Goal: Task Accomplishment & Management: Manage account settings

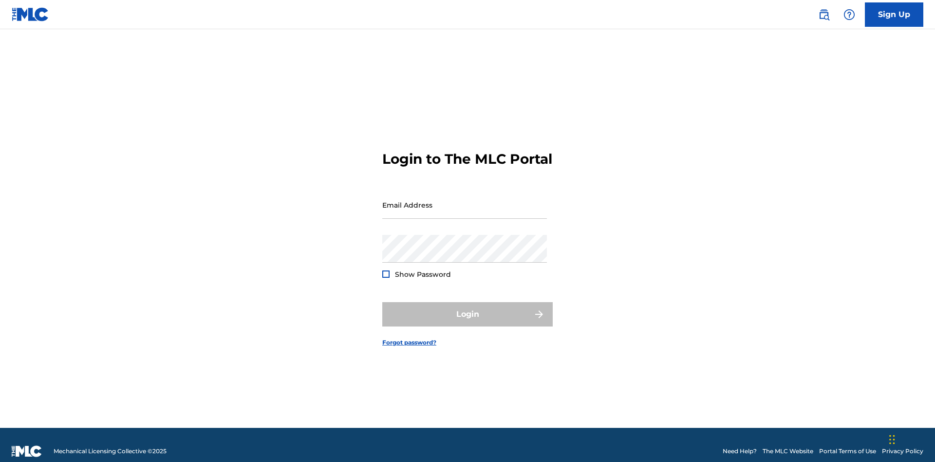
scroll to position [13, 0]
click at [464, 200] on input "Email Address" at bounding box center [464, 205] width 165 height 28
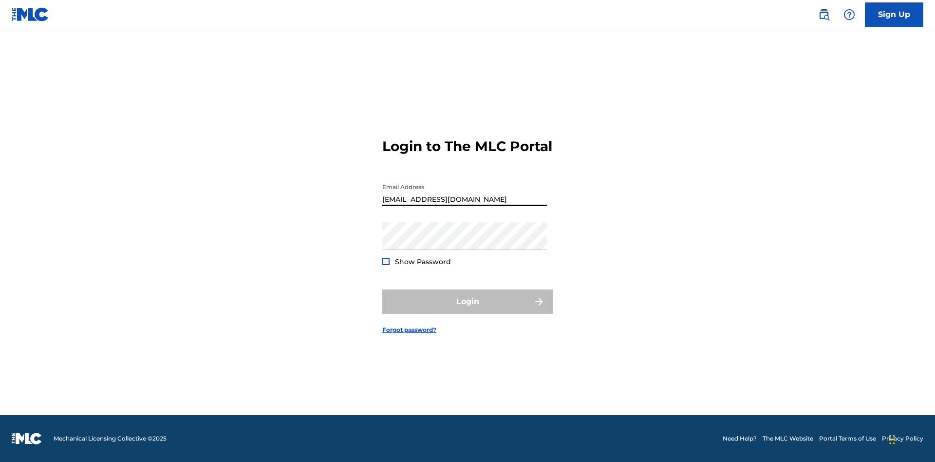
type input "[EMAIL_ADDRESS][DOMAIN_NAME]"
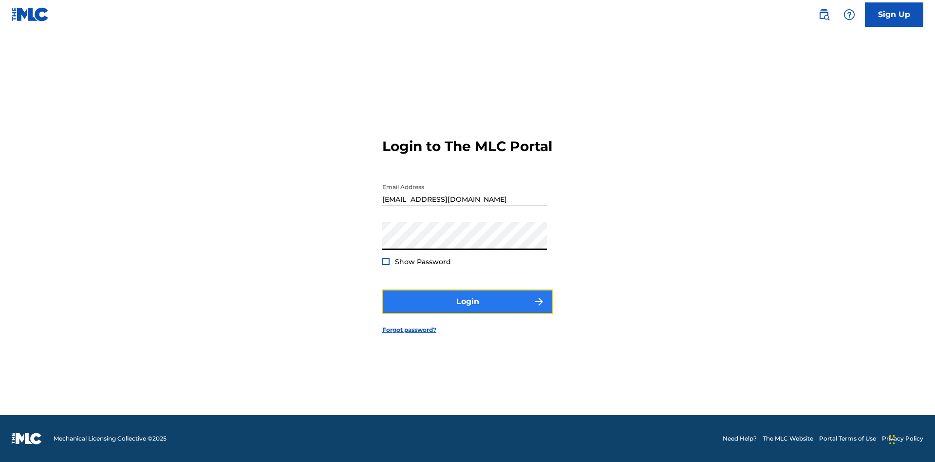
click at [467, 310] on button "Login" at bounding box center [467, 301] width 170 height 24
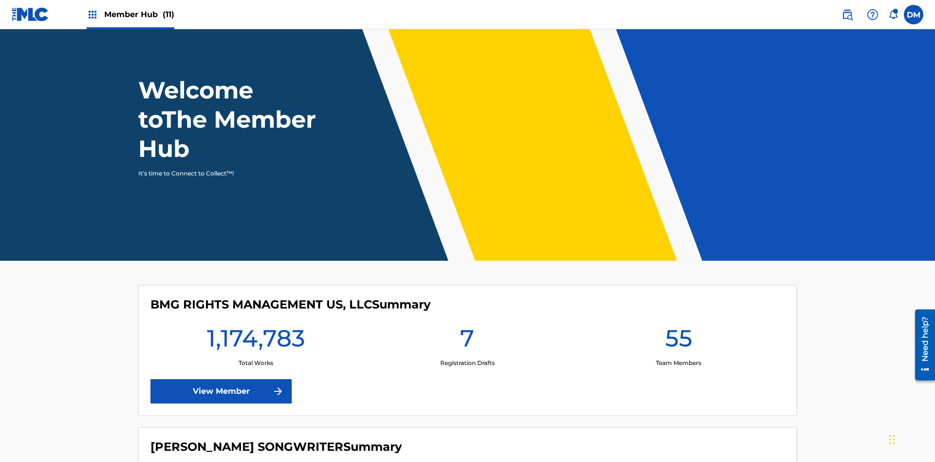
click at [130, 14] on span "Member Hub (11)" at bounding box center [139, 14] width 70 height 11
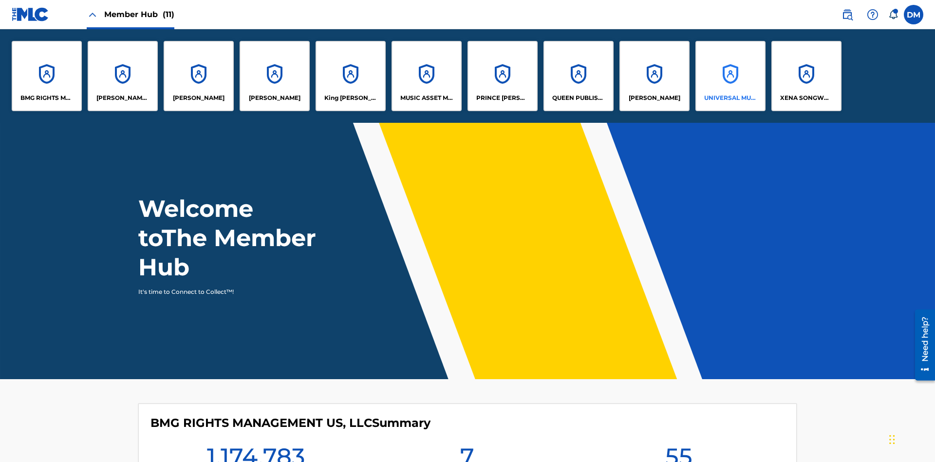
click at [730, 98] on p "UNIVERSAL MUSIC PUB GROUP" at bounding box center [730, 97] width 53 height 9
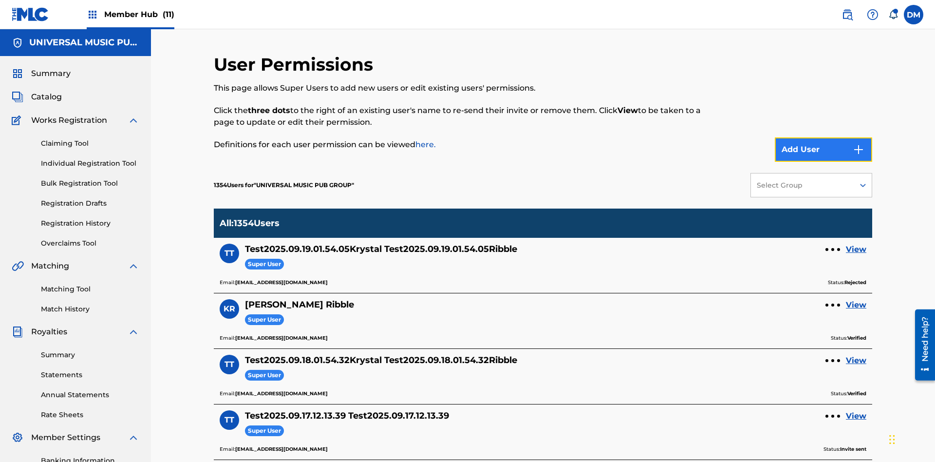
click at [823, 137] on button "Add User" at bounding box center [823, 149] width 97 height 24
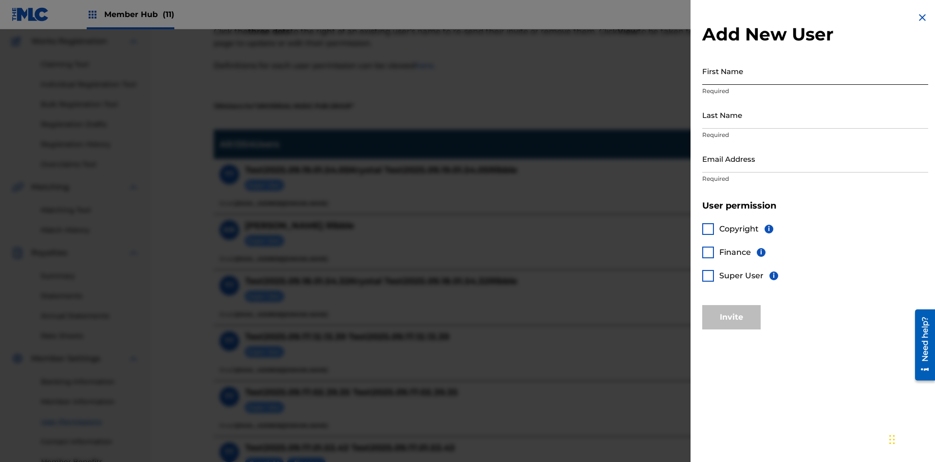
click at [815, 71] on input "First Name" at bounding box center [815, 71] width 226 height 28
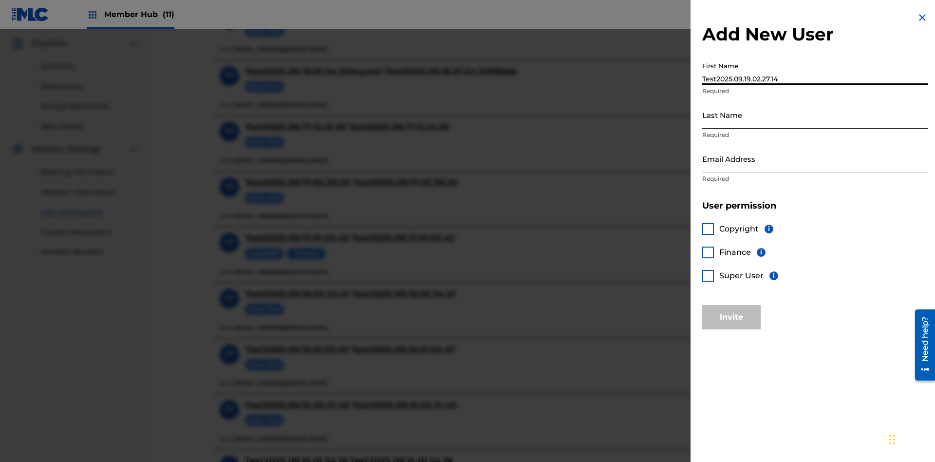
type input "Test2025.09.19.02.27.14"
click at [815, 114] on input "Last Name" at bounding box center [815, 115] width 226 height 28
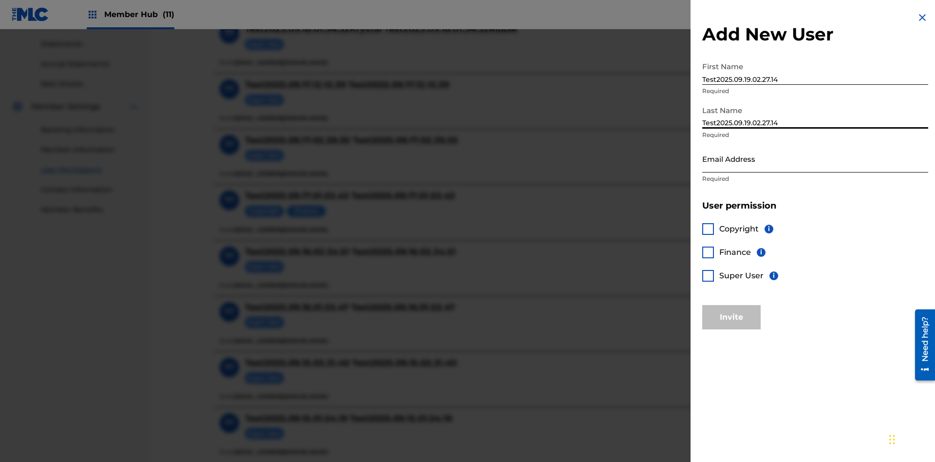
type input "Test2025.09.19.02.27.14"
click at [815, 158] on input "Email Address" at bounding box center [815, 159] width 226 height 28
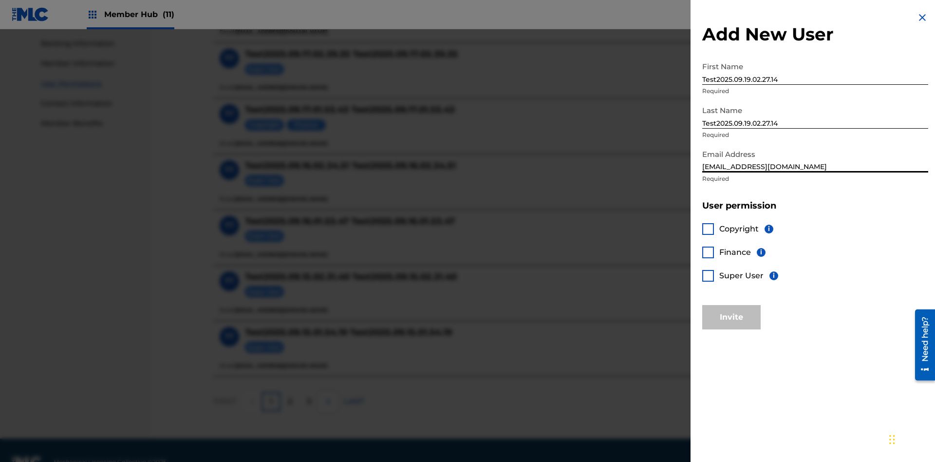
type input "[EMAIL_ADDRESS][DOMAIN_NAME]"
click at [708, 228] on div at bounding box center [708, 229] width 12 height 12
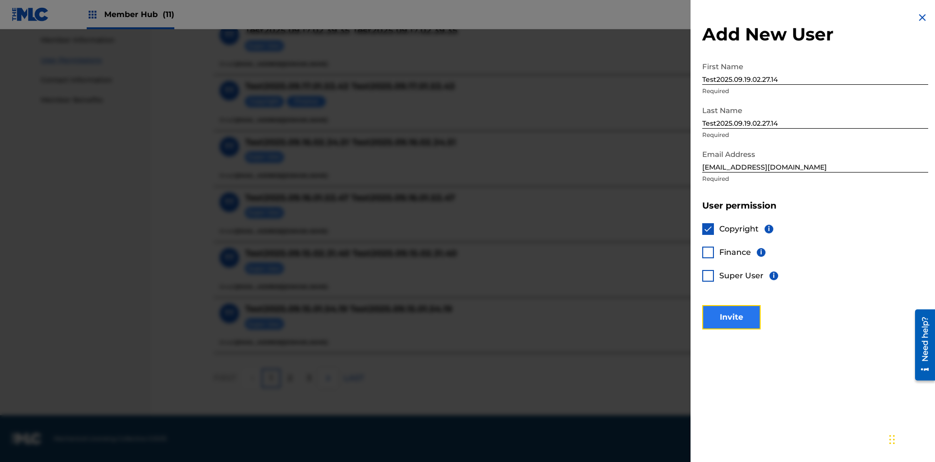
click at [731, 316] on button "Invite" at bounding box center [731, 317] width 58 height 24
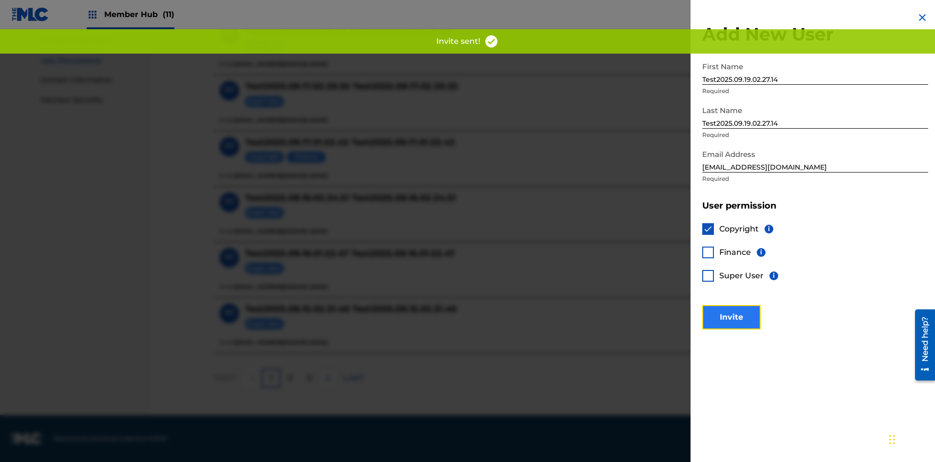
click at [744, 305] on button "Invite" at bounding box center [731, 317] width 58 height 24
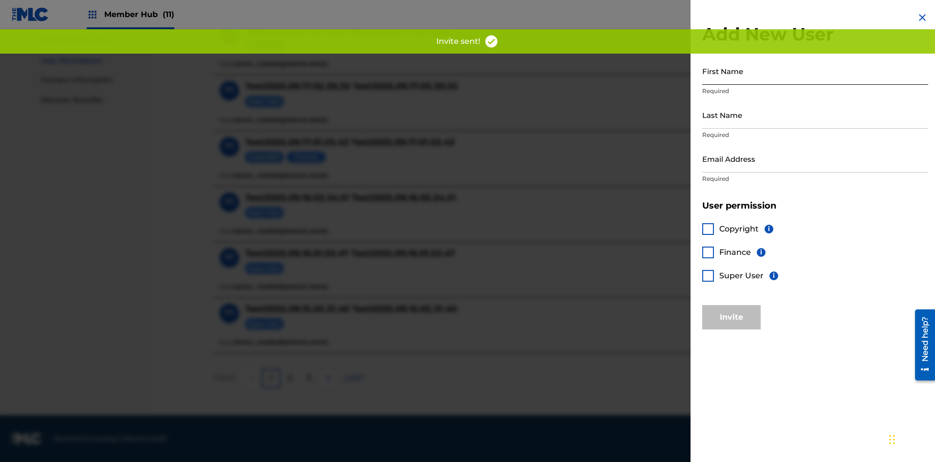
click at [815, 71] on input "First Name" at bounding box center [815, 71] width 226 height 28
type input "Test2025.09.19.02.27.17"
click at [815, 114] on input "Last Name" at bounding box center [815, 115] width 226 height 28
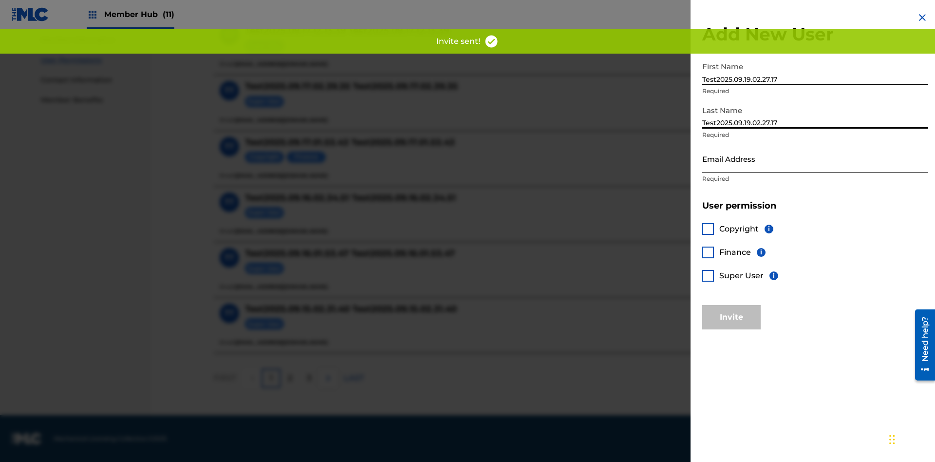
type input "Test2025.09.19.02.27.17"
click at [815, 158] on input "Email Address" at bounding box center [815, 159] width 226 height 28
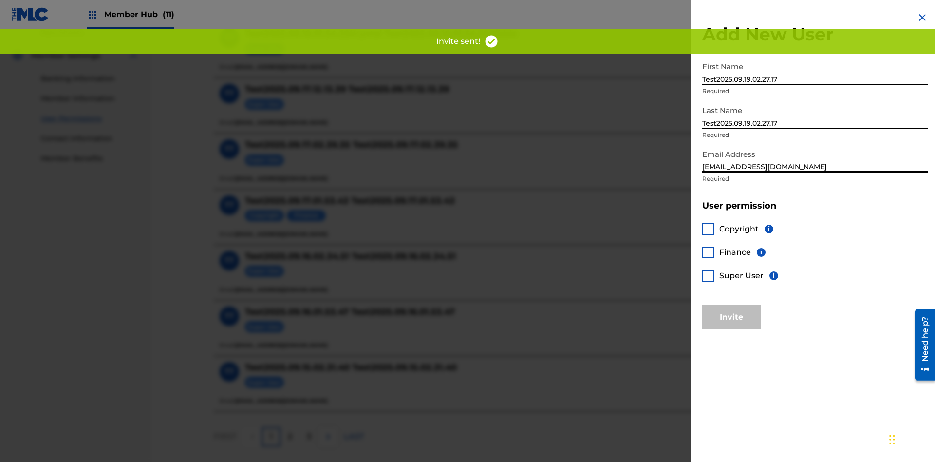
type input "[EMAIL_ADDRESS][DOMAIN_NAME]"
click at [708, 252] on div at bounding box center [708, 252] width 12 height 12
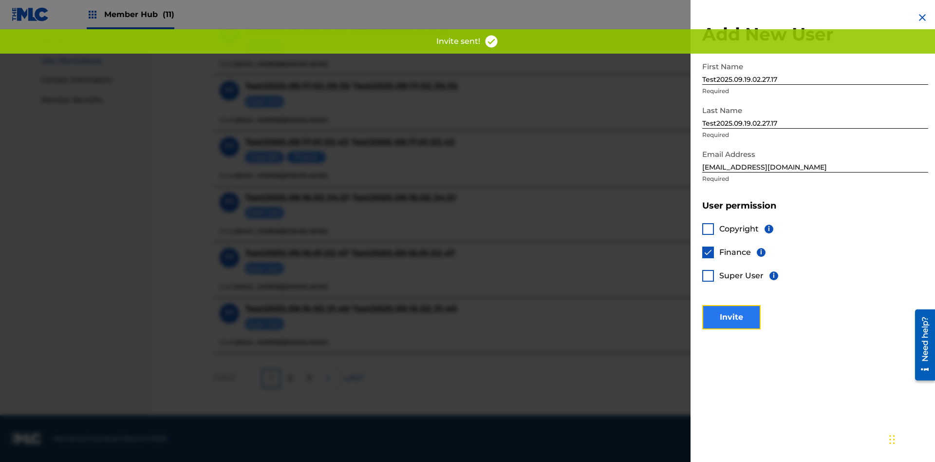
click at [731, 316] on button "Invite" at bounding box center [731, 317] width 58 height 24
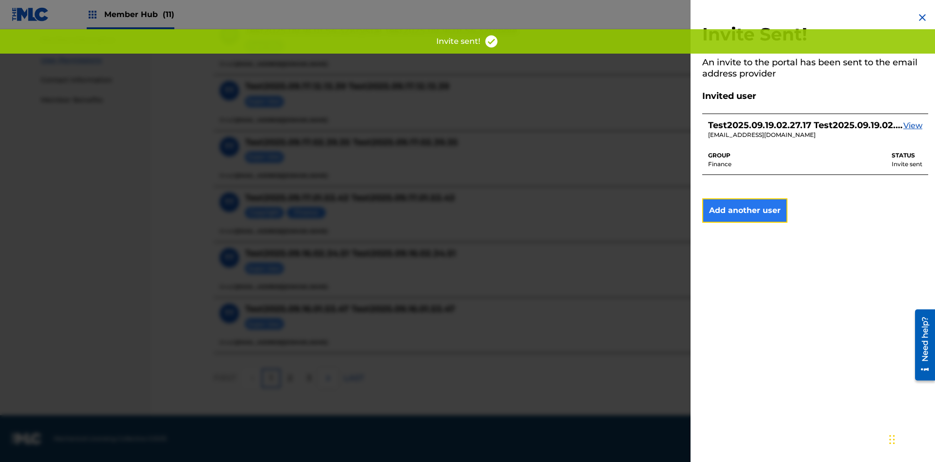
click at [744, 210] on button "Add another user" at bounding box center [744, 210] width 85 height 24
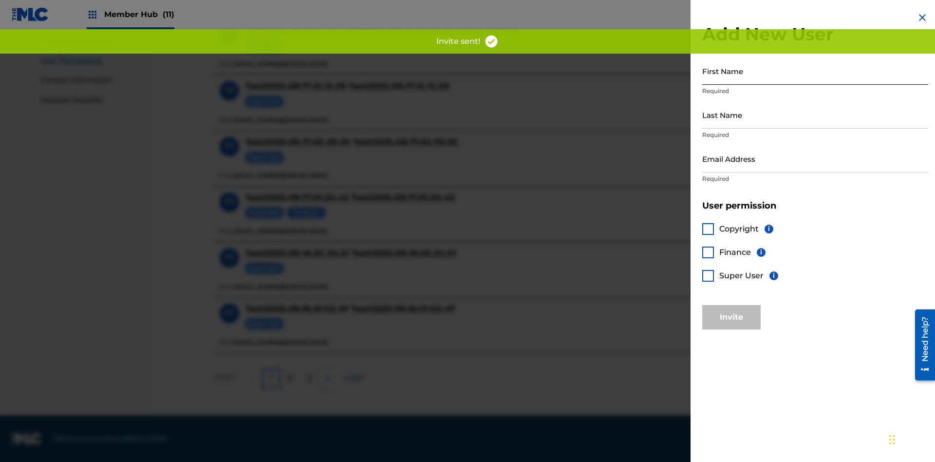
click at [815, 71] on input "First Name" at bounding box center [815, 71] width 226 height 28
type input "Test2025.09.19.02.27.20"
click at [815, 114] on input "Last Name" at bounding box center [815, 115] width 226 height 28
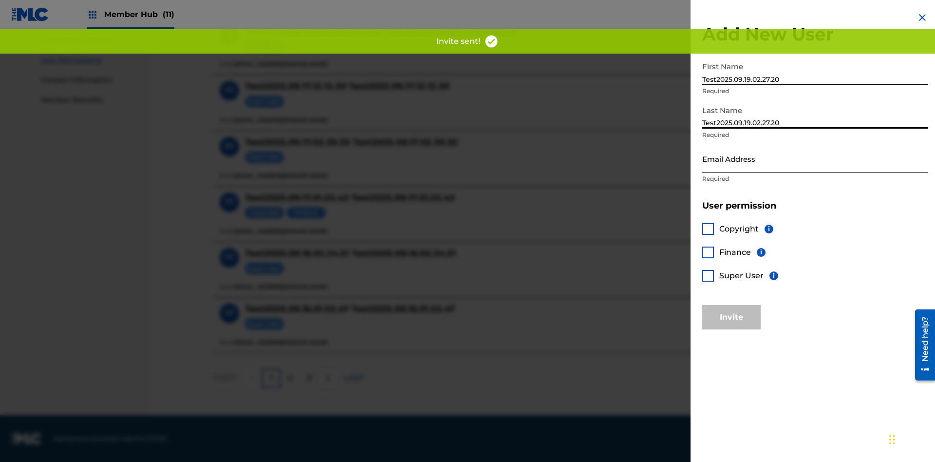
type input "Test2025.09.19.02.27.20"
click at [815, 158] on input "Email Address" at bounding box center [815, 159] width 226 height 28
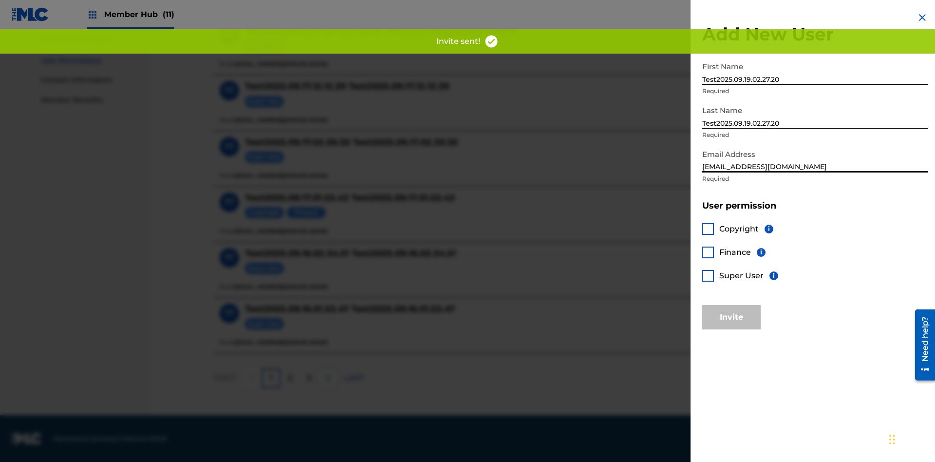
type input "[EMAIL_ADDRESS][DOMAIN_NAME]"
click at [708, 275] on div at bounding box center [708, 276] width 12 height 12
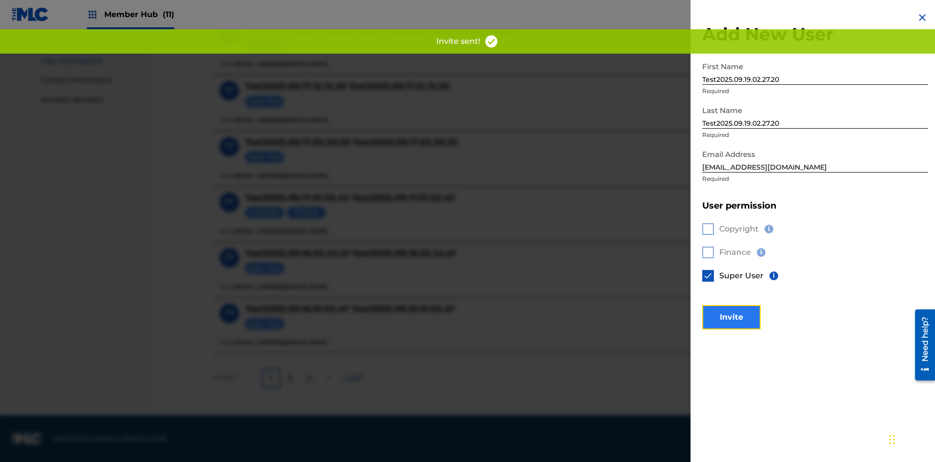
click at [731, 316] on button "Invite" at bounding box center [731, 317] width 58 height 24
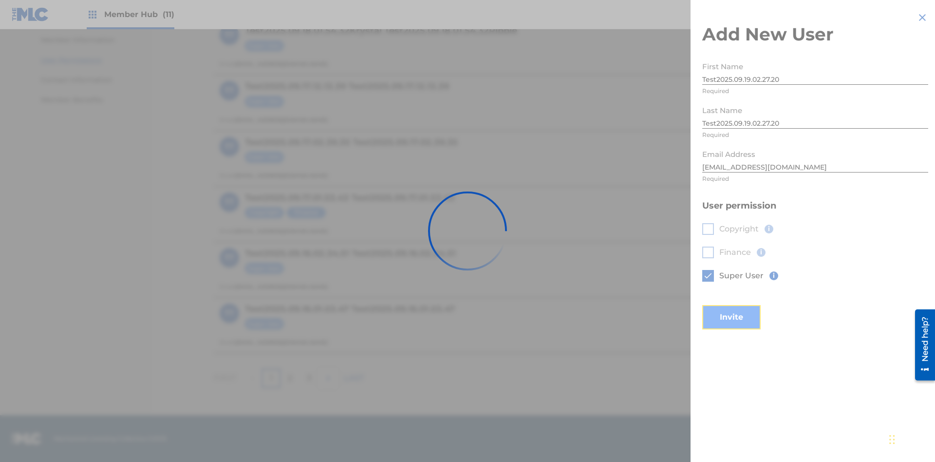
click at [744, 305] on button "Invite" at bounding box center [731, 317] width 58 height 24
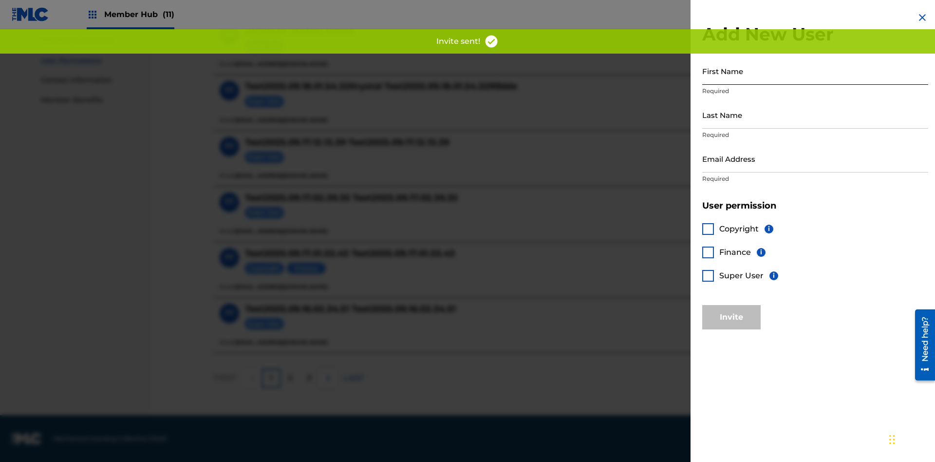
click at [815, 71] on input "First Name" at bounding box center [815, 71] width 226 height 28
type input "Test2025.09.19.02.27.23"
click at [815, 114] on input "Last Name" at bounding box center [815, 115] width 226 height 28
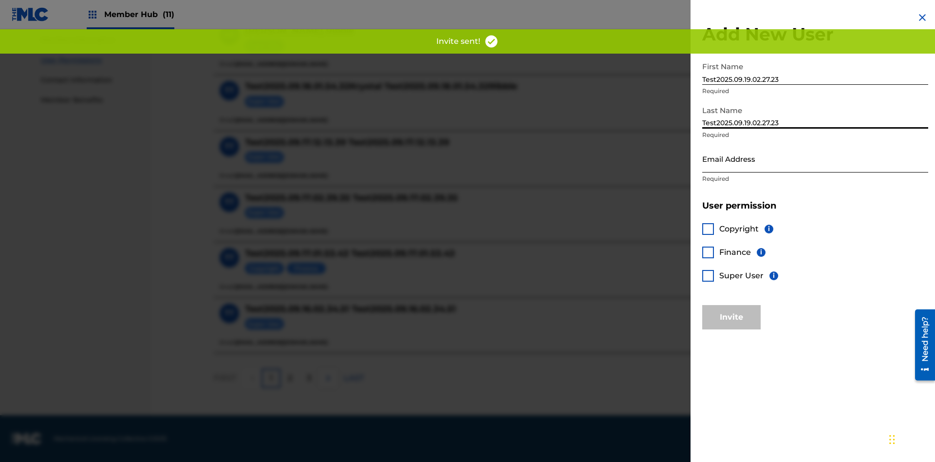
type input "Test2025.09.19.02.27.23"
click at [815, 158] on input "Email Address" at bounding box center [815, 159] width 226 height 28
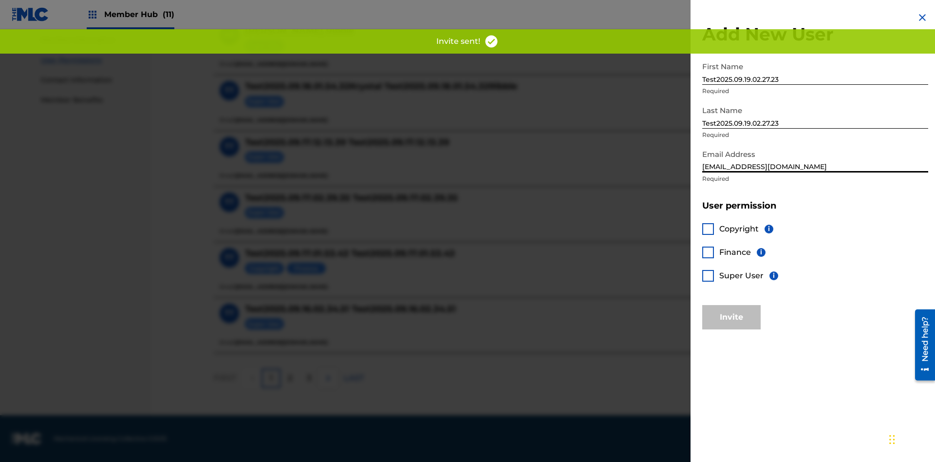
type input "[EMAIL_ADDRESS][DOMAIN_NAME]"
click at [708, 228] on div at bounding box center [708, 229] width 12 height 12
click at [708, 252] on div at bounding box center [708, 252] width 12 height 12
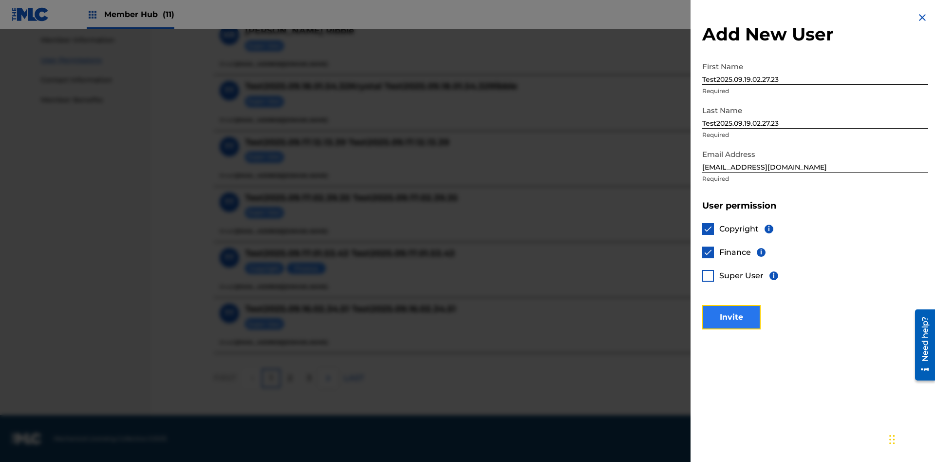
click at [731, 316] on button "Invite" at bounding box center [731, 317] width 58 height 24
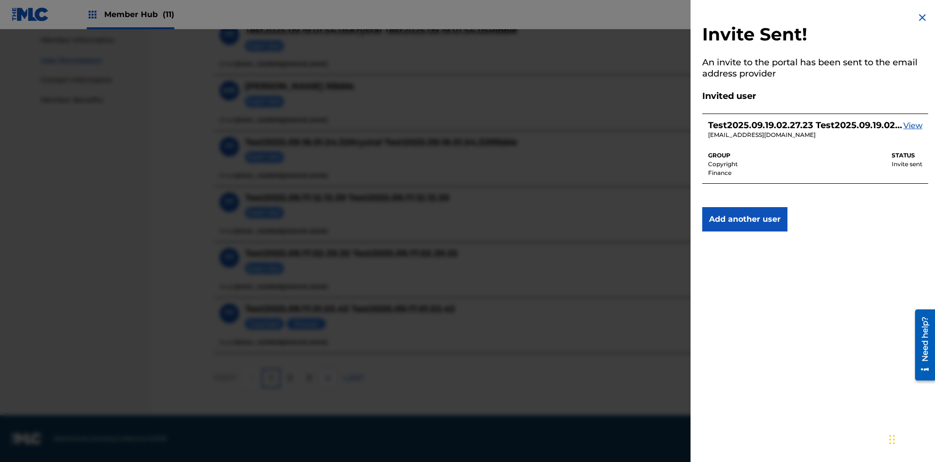
click at [922, 18] on img at bounding box center [922, 18] width 12 height 12
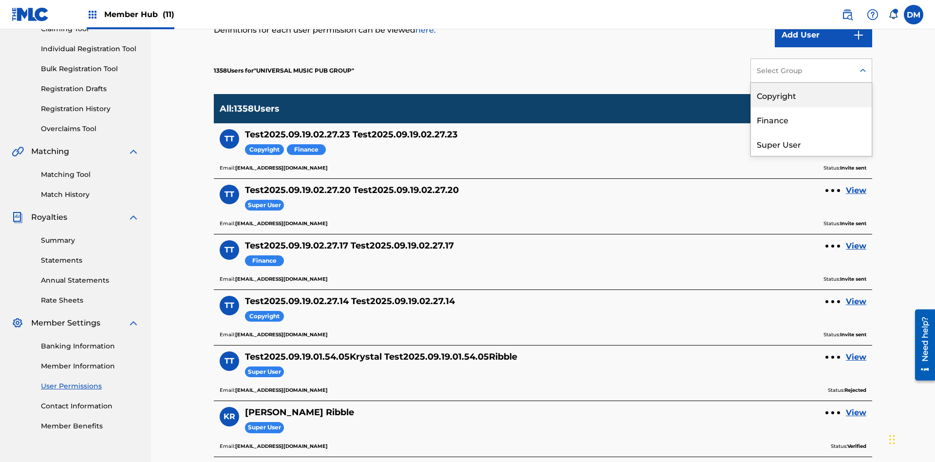
click at [811, 95] on div "Copyright" at bounding box center [811, 95] width 121 height 24
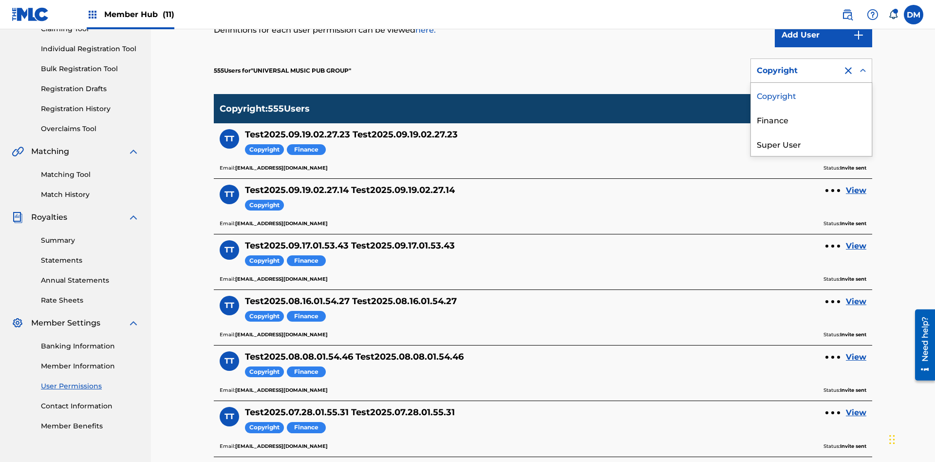
click at [811, 119] on div "Finance" at bounding box center [811, 119] width 121 height 24
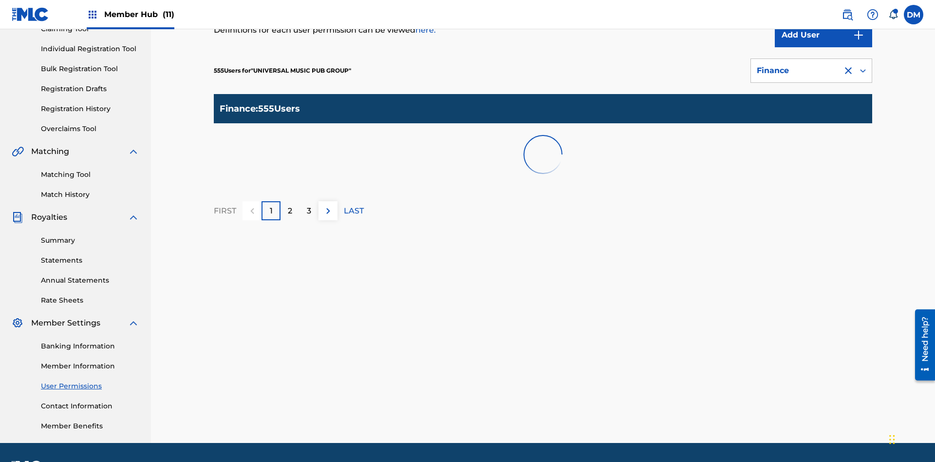
click at [811, 71] on div "Finance" at bounding box center [797, 71] width 80 height 12
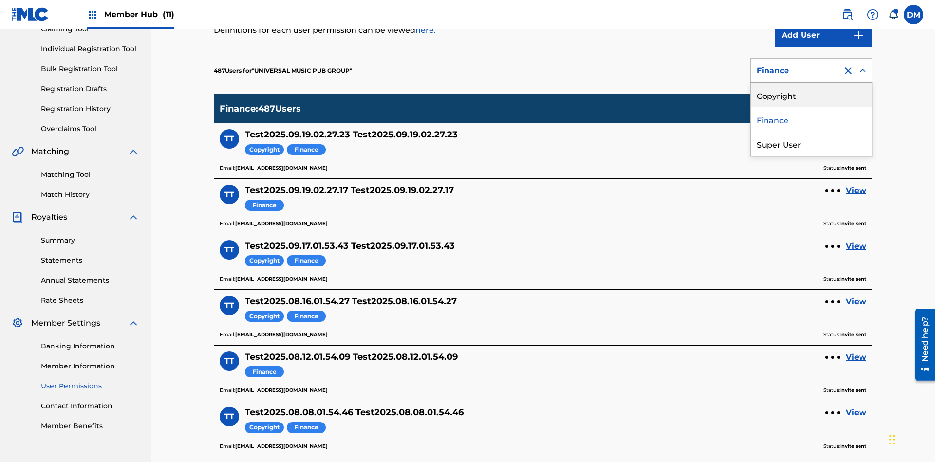
click at [811, 144] on div "Super User" at bounding box center [811, 143] width 121 height 24
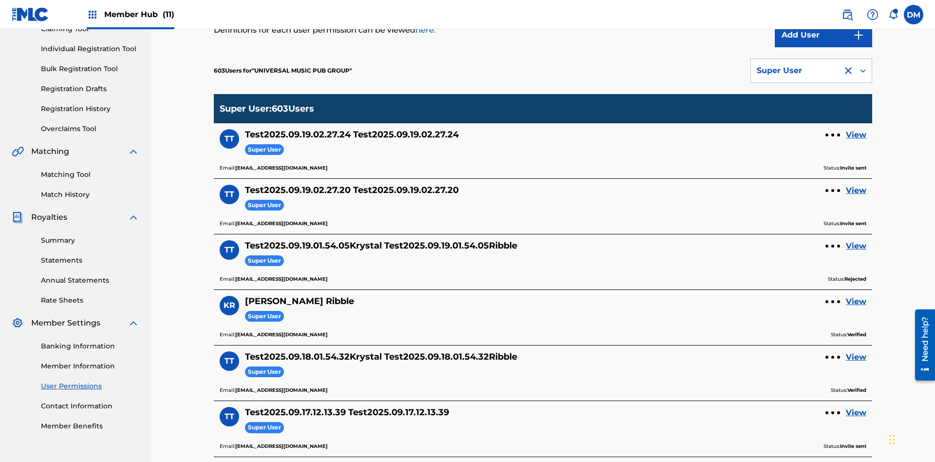
click at [811, 71] on div "Super User" at bounding box center [797, 71] width 80 height 12
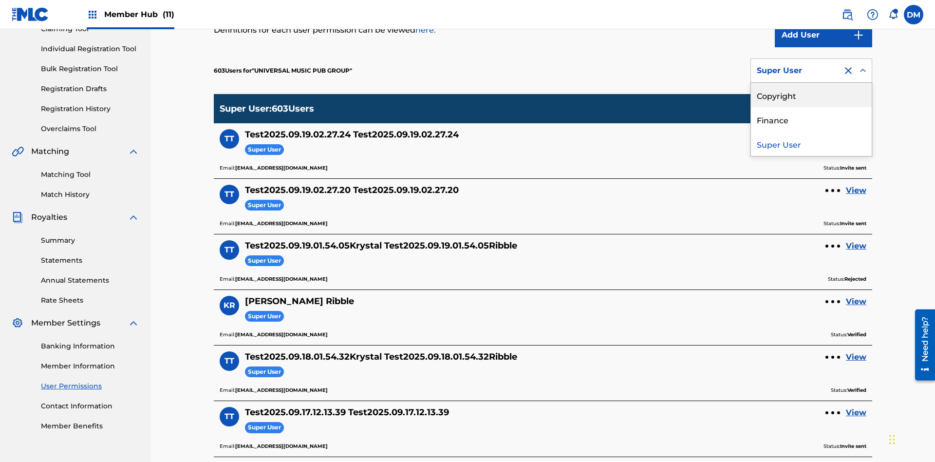
click at [811, 95] on div "Copyright" at bounding box center [811, 95] width 121 height 24
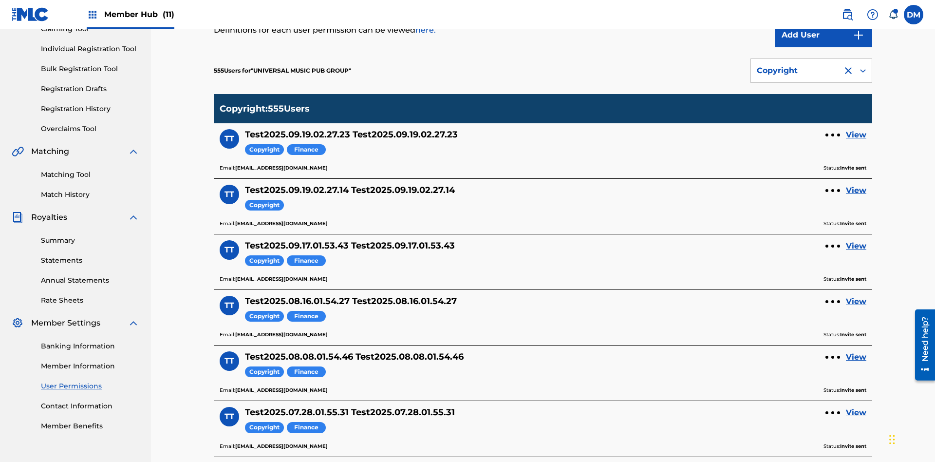
click at [811, 71] on div "Copyright" at bounding box center [797, 71] width 80 height 12
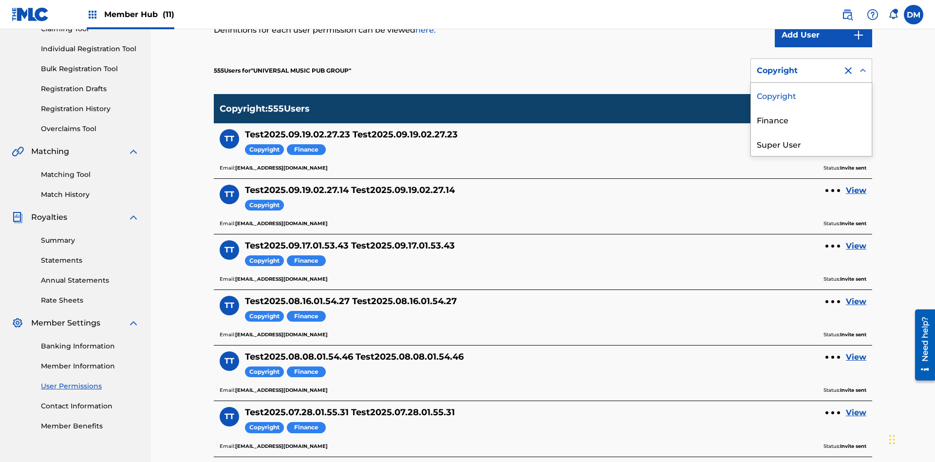
click at [811, 119] on div "Finance" at bounding box center [811, 119] width 121 height 24
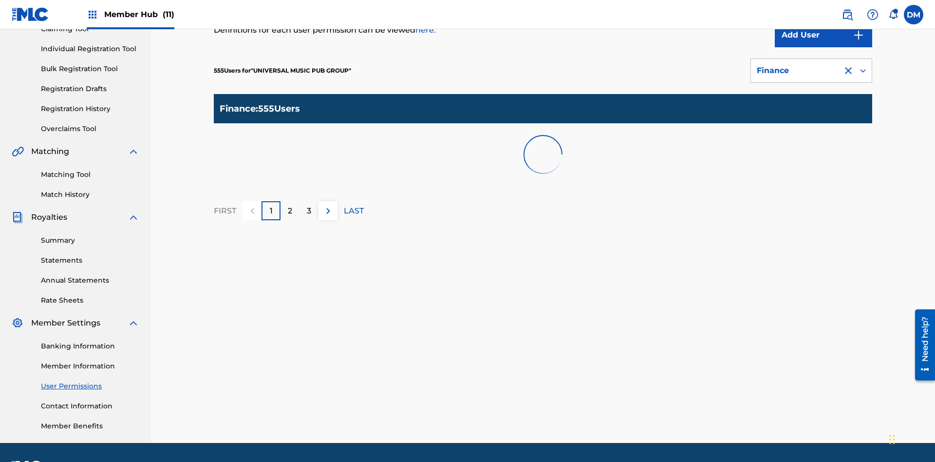
click at [848, 65] on div at bounding box center [848, 71] width 12 height 12
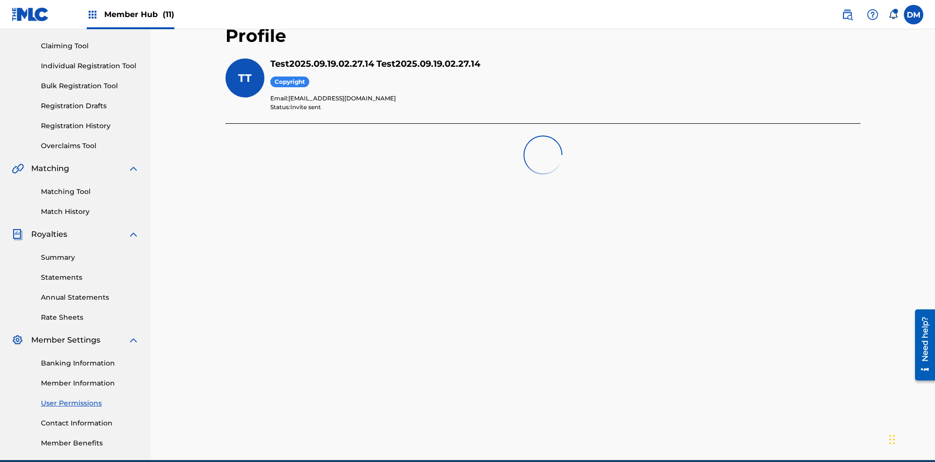
scroll to position [142, 0]
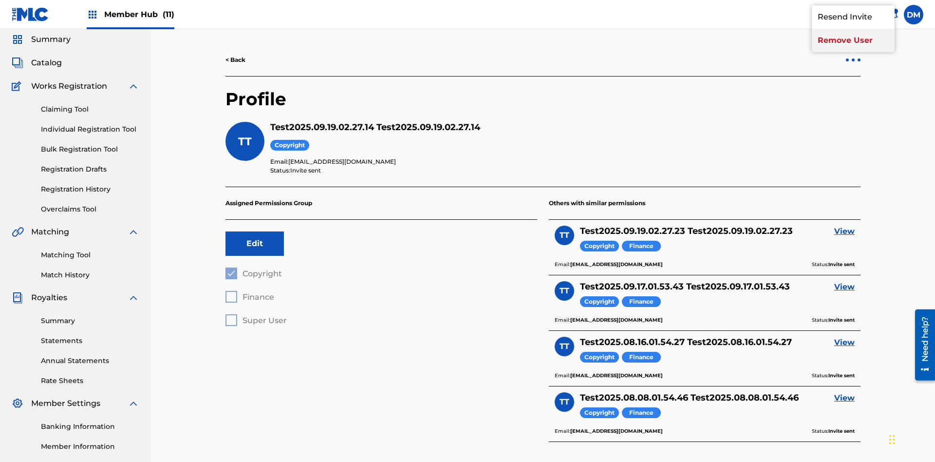
click at [853, 52] on p "Remove User" at bounding box center [853, 40] width 83 height 23
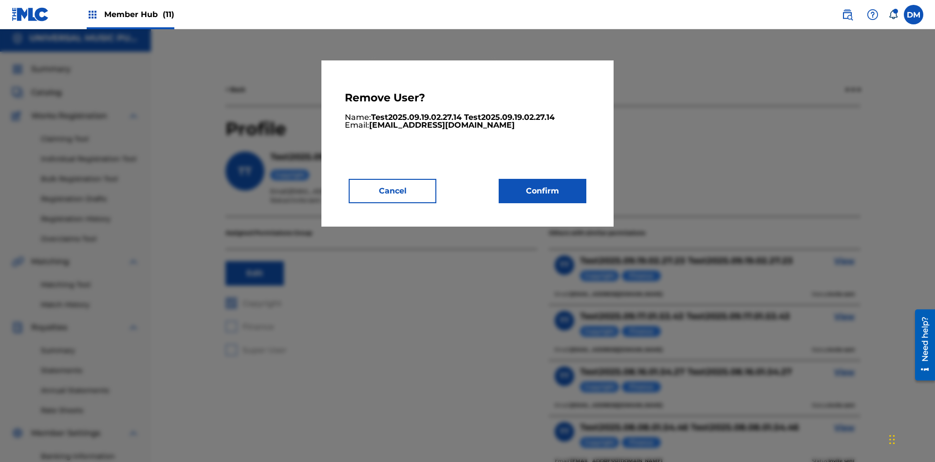
scroll to position [124, 0]
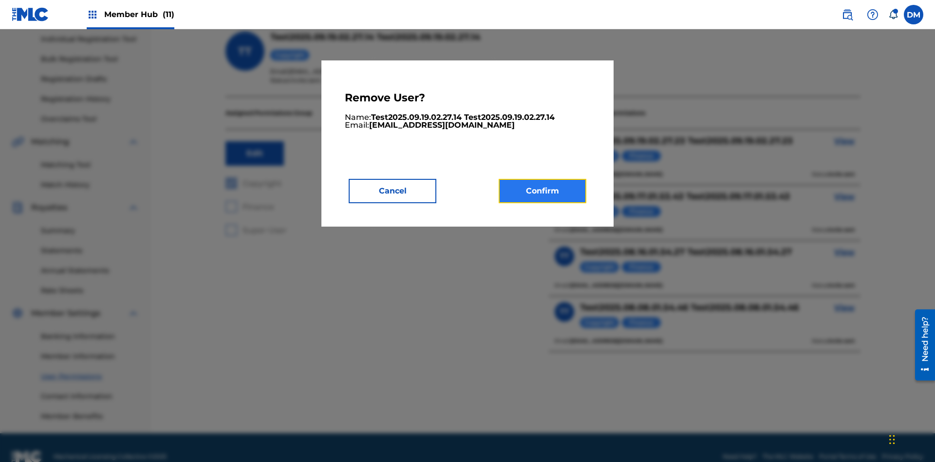
click at [542, 190] on button "Confirm" at bounding box center [543, 191] width 88 height 24
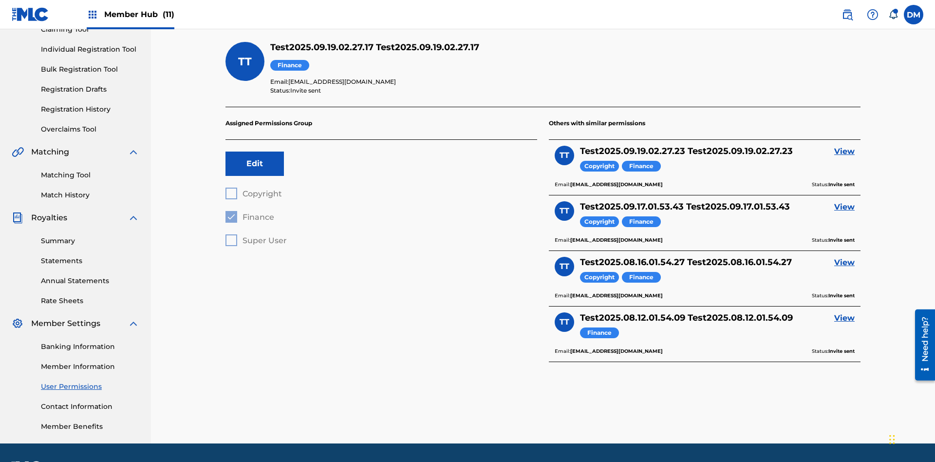
scroll to position [142, 0]
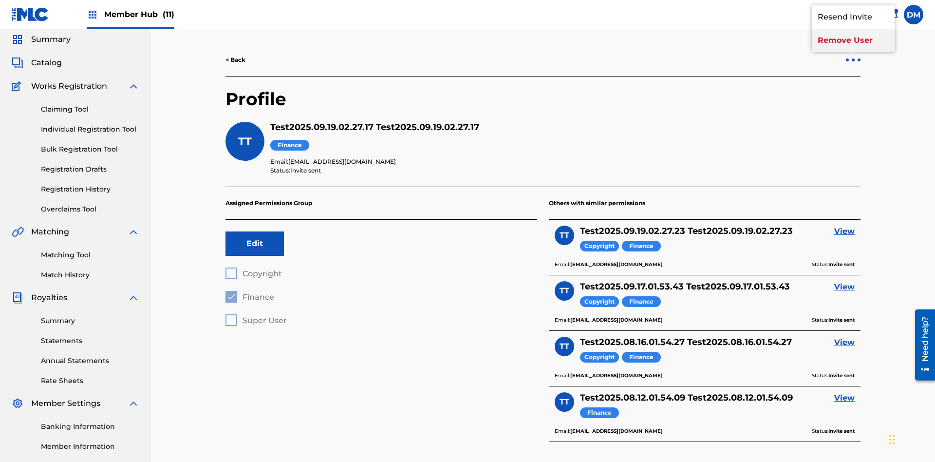
click at [853, 52] on p "Remove User" at bounding box center [853, 40] width 83 height 23
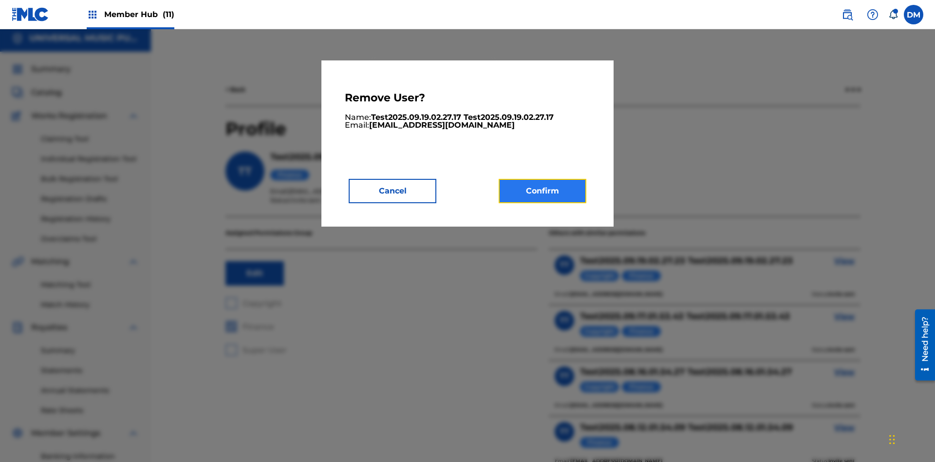
click at [542, 190] on button "Confirm" at bounding box center [543, 191] width 88 height 24
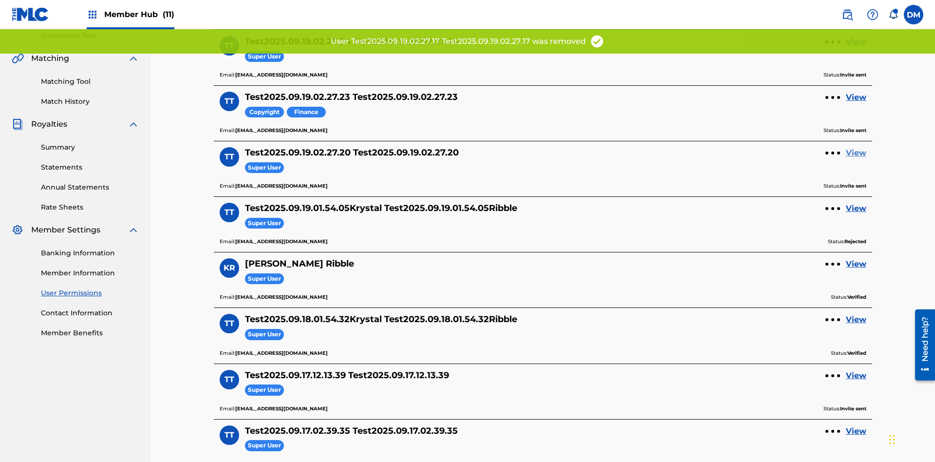
click at [856, 147] on link "View" at bounding box center [856, 153] width 20 height 12
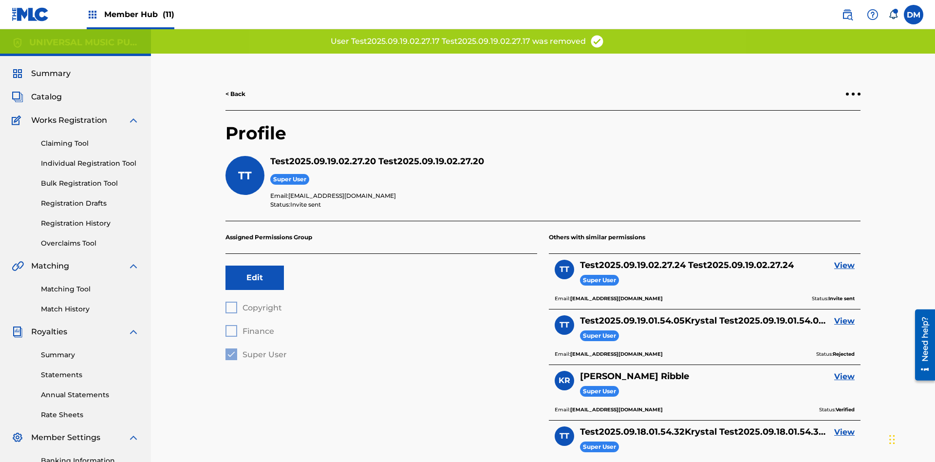
scroll to position [114, 0]
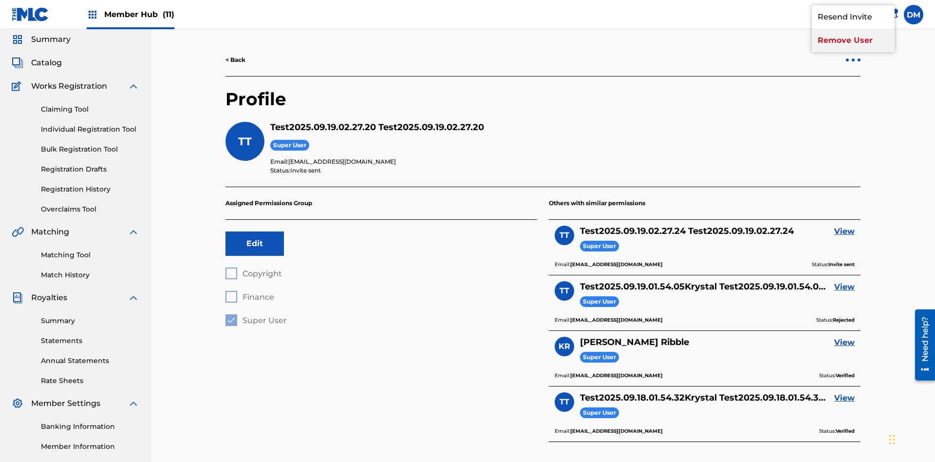
click at [853, 52] on p "Remove User" at bounding box center [853, 40] width 83 height 23
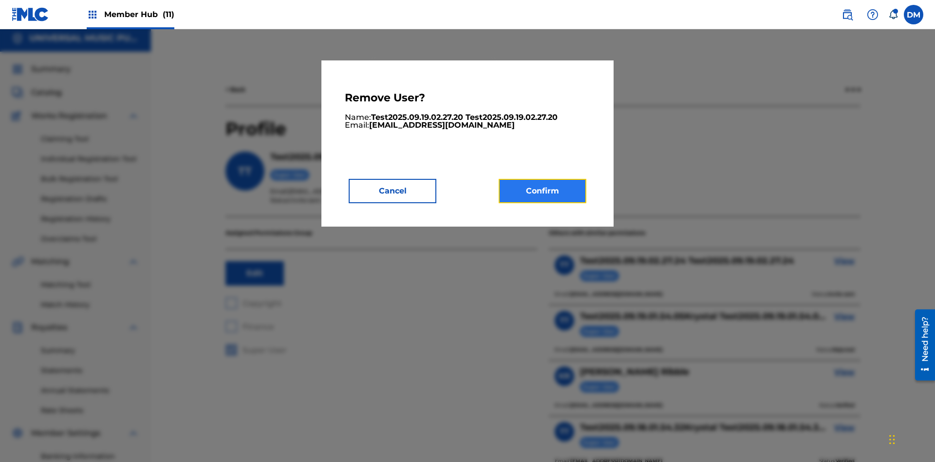
click at [542, 190] on button "Confirm" at bounding box center [543, 191] width 88 height 24
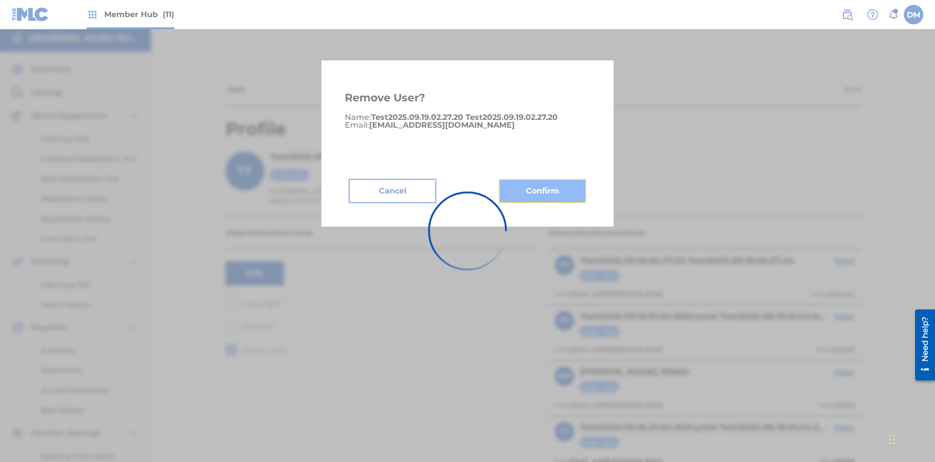
scroll to position [124, 0]
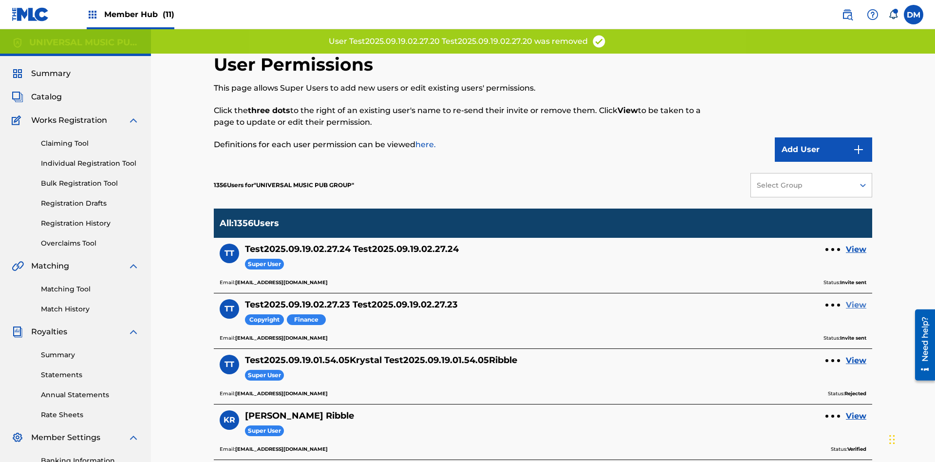
click at [856, 299] on link "View" at bounding box center [856, 305] width 20 height 12
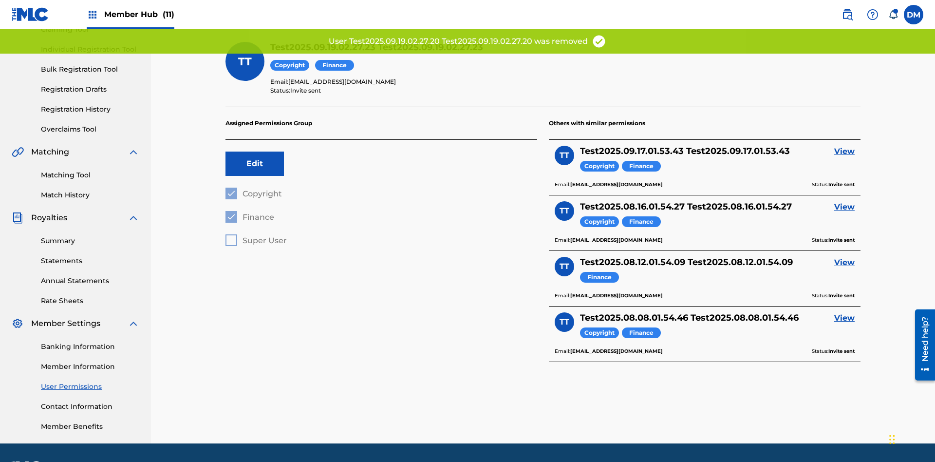
scroll to position [142, 0]
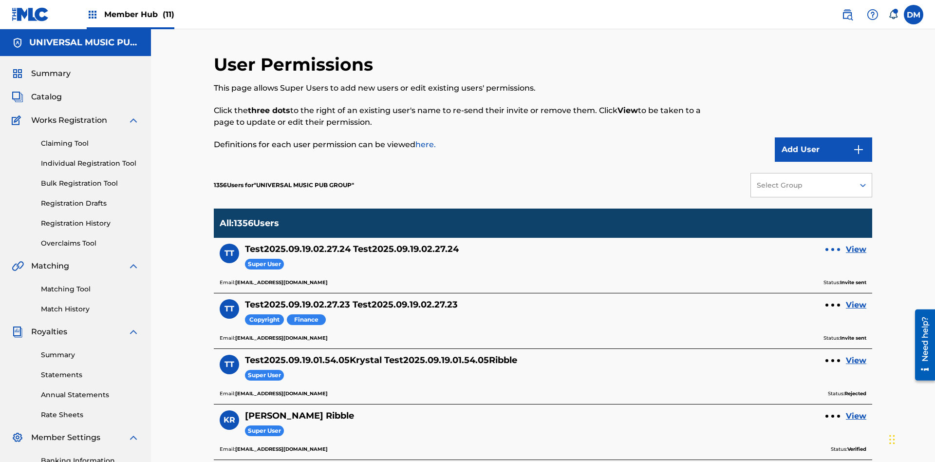
click at [833, 248] on div at bounding box center [832, 249] width 3 height 3
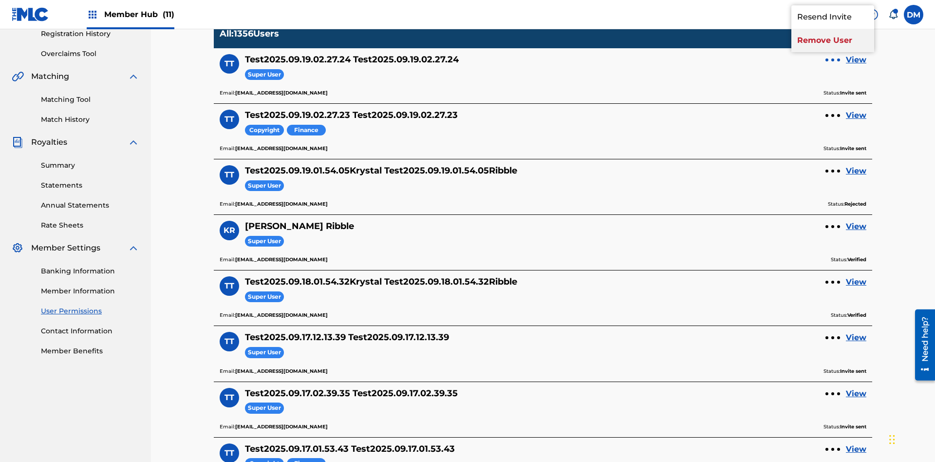
click at [833, 52] on p "Remove User" at bounding box center [832, 40] width 83 height 23
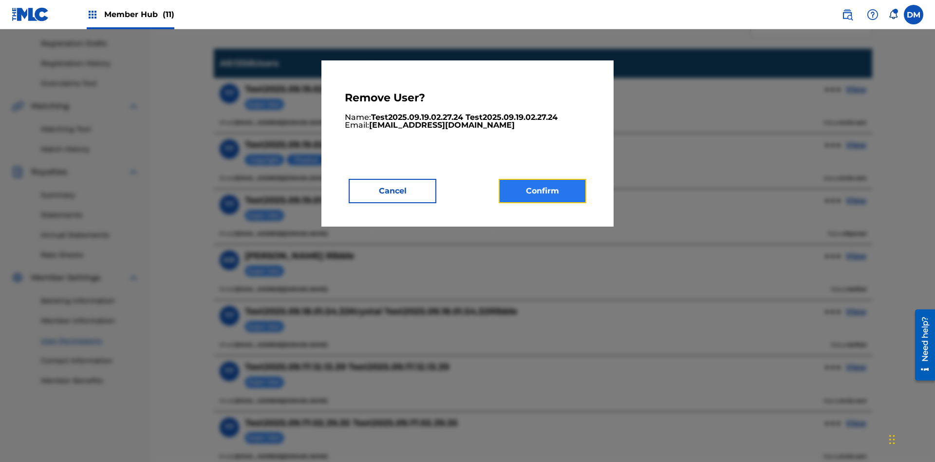
click at [542, 190] on button "Confirm" at bounding box center [543, 191] width 88 height 24
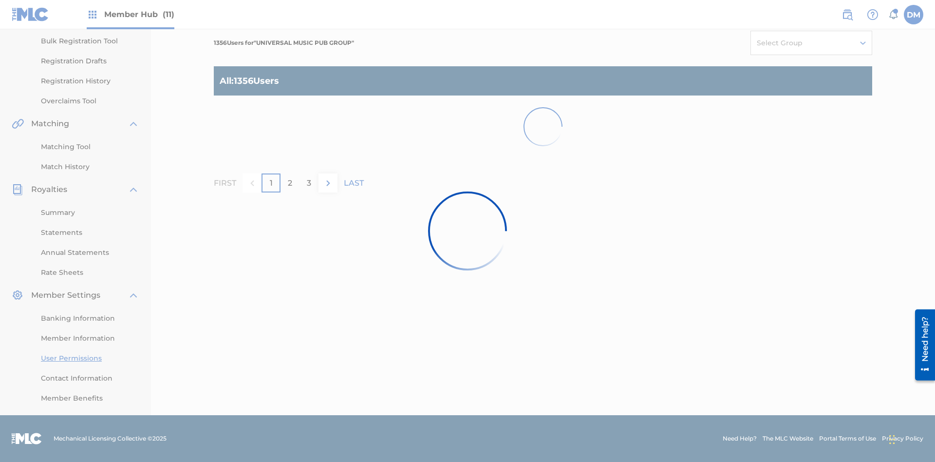
scroll to position [142, 0]
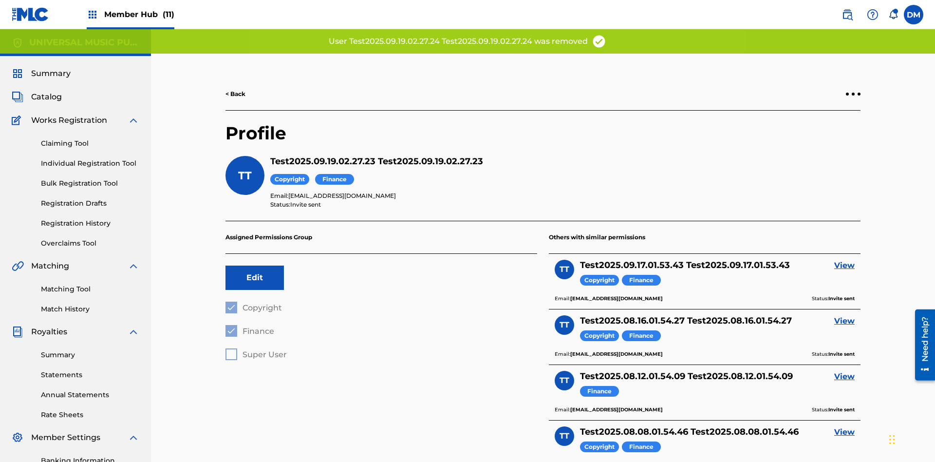
scroll to position [142, 0]
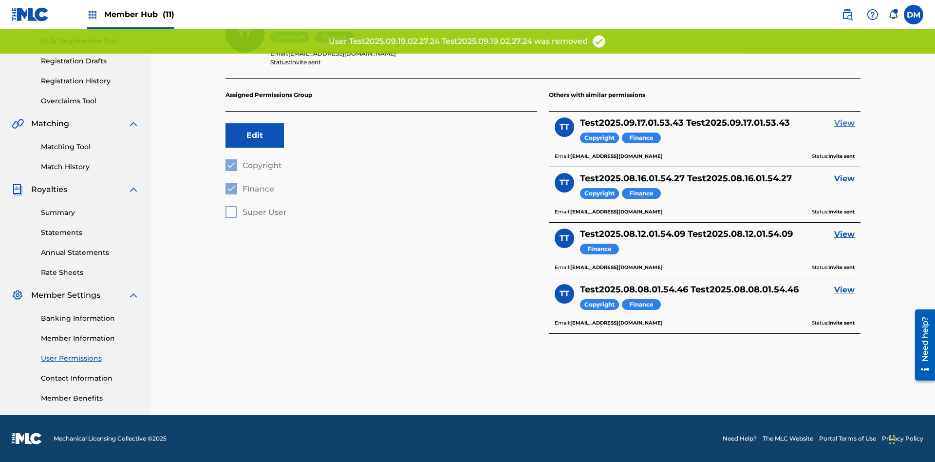
click at [844, 123] on link "View" at bounding box center [844, 123] width 20 height 12
